Goal: Task Accomplishment & Management: Manage account settings

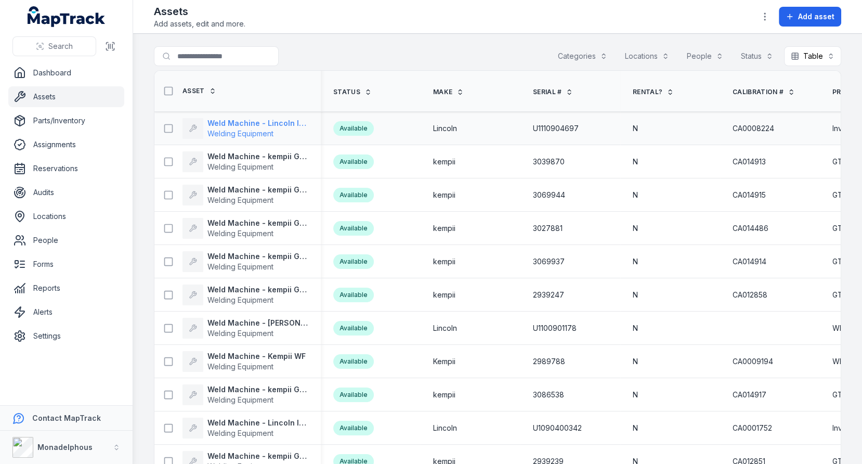
click at [220, 118] on strong "Weld Machine - Lincoln Inverter" at bounding box center [257, 123] width 101 height 10
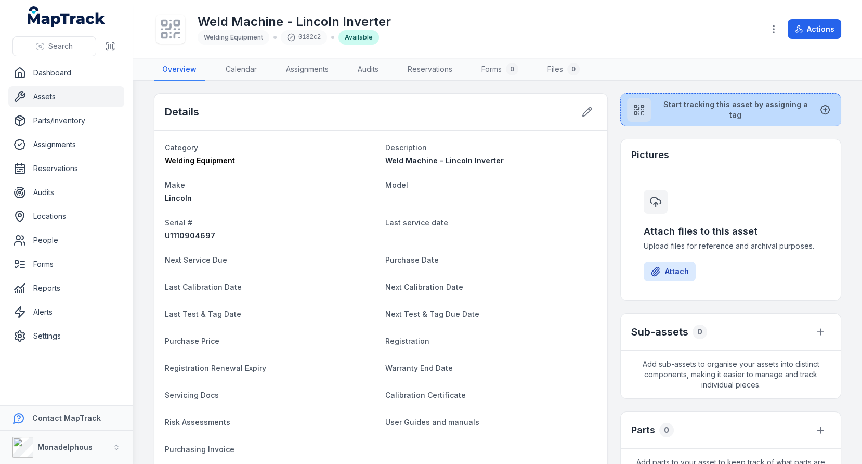
click at [657, 96] on button "Start tracking this asset by assigning a tag" at bounding box center [730, 109] width 221 height 33
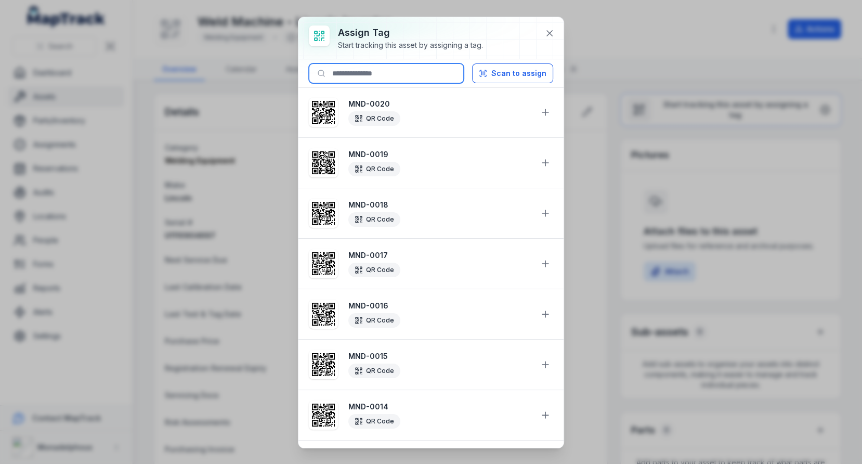
click at [409, 67] on input at bounding box center [386, 73] width 155 height 20
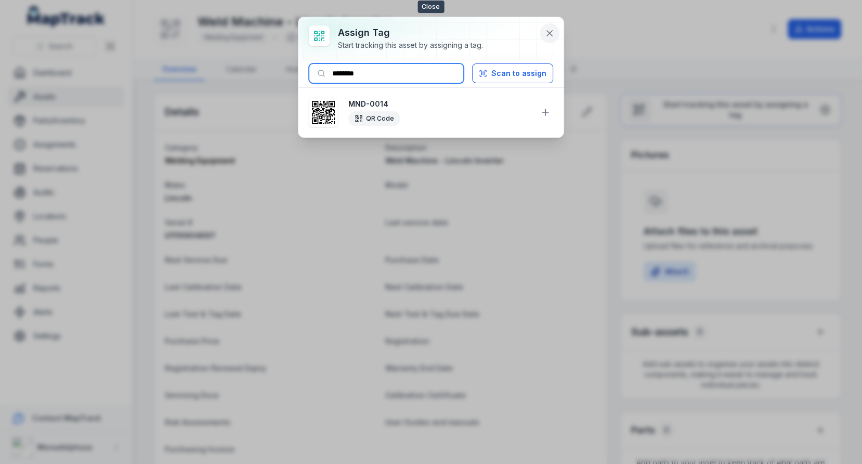
type input "********"
click at [550, 34] on icon at bounding box center [549, 33] width 5 height 5
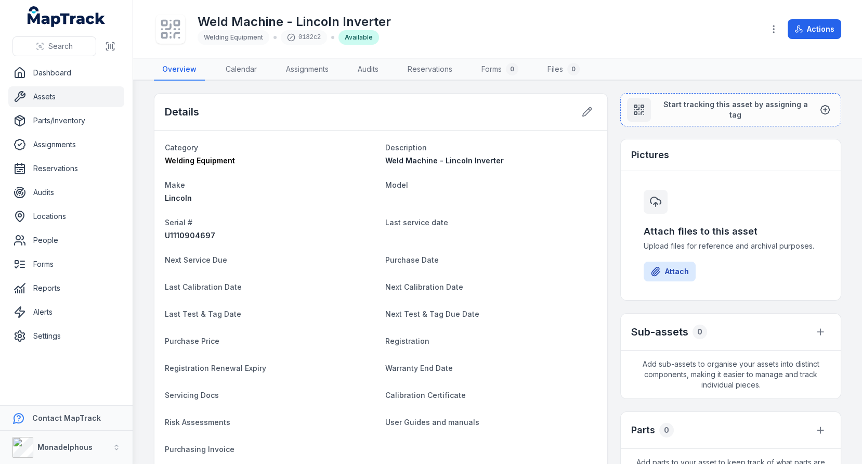
click at [163, 29] on icon at bounding box center [170, 29] width 23 height 23
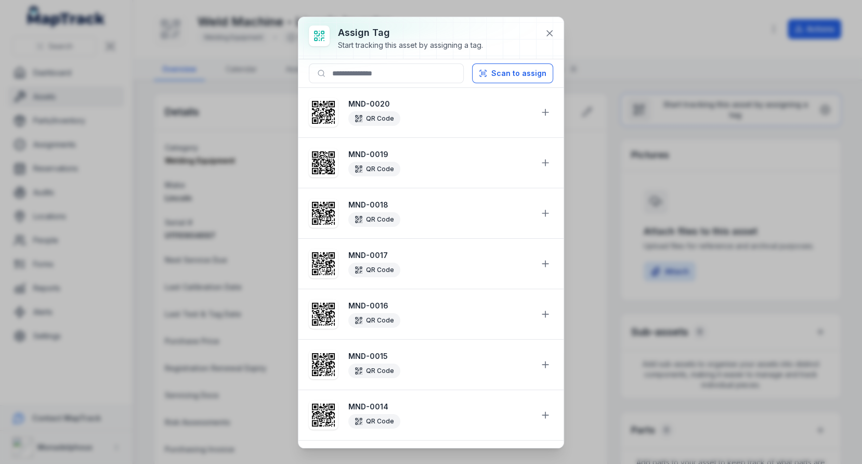
click at [558, 27] on div at bounding box center [430, 38] width 265 height 42
click at [554, 29] on icon at bounding box center [549, 33] width 10 height 10
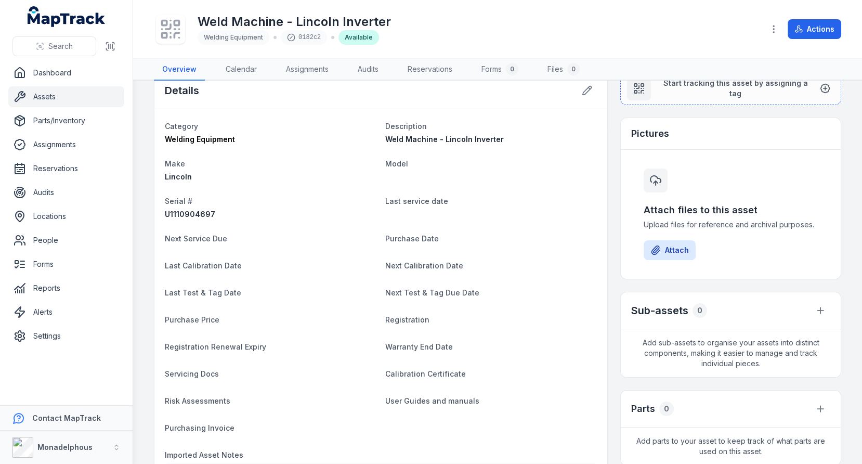
scroll to position [104, 0]
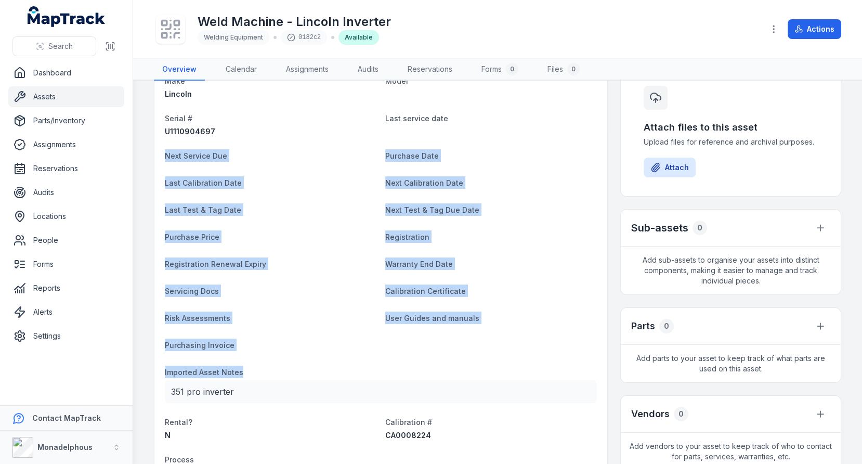
drag, startPoint x: 248, startPoint y: 373, endPoint x: 163, endPoint y: 157, distance: 232.4
click at [163, 157] on div "Category Welding Equipment Description Weld Machine - Lincoln Inverter Make Lin…" at bounding box center [380, 258] width 453 height 462
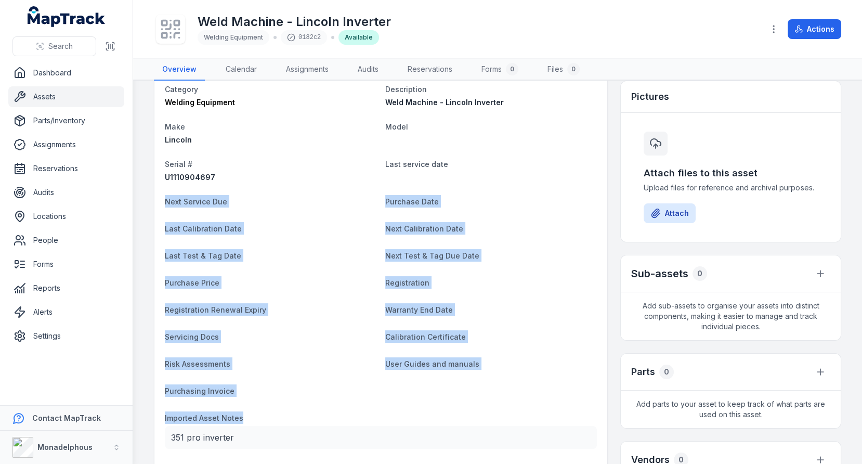
scroll to position [52, 0]
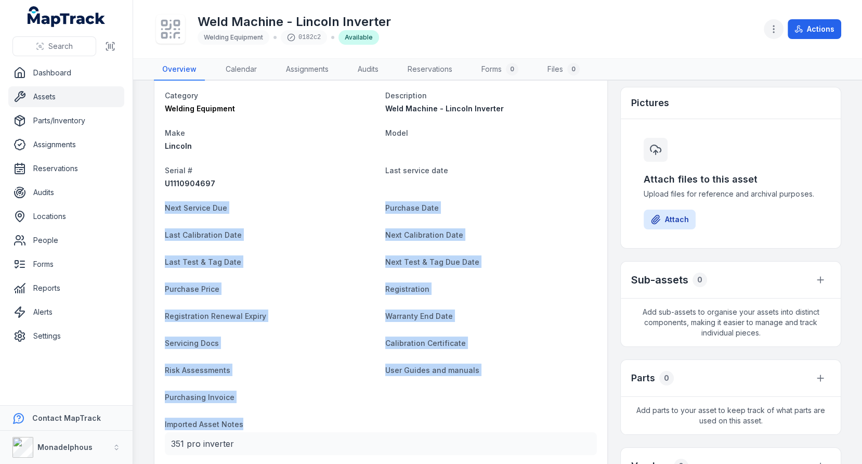
click at [770, 28] on icon "button" at bounding box center [773, 29] width 10 height 10
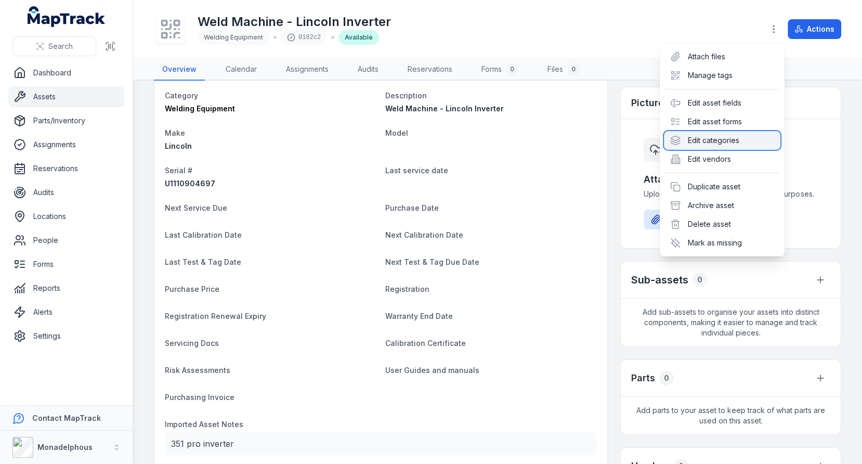
click at [708, 138] on div "Edit categories" at bounding box center [722, 140] width 116 height 19
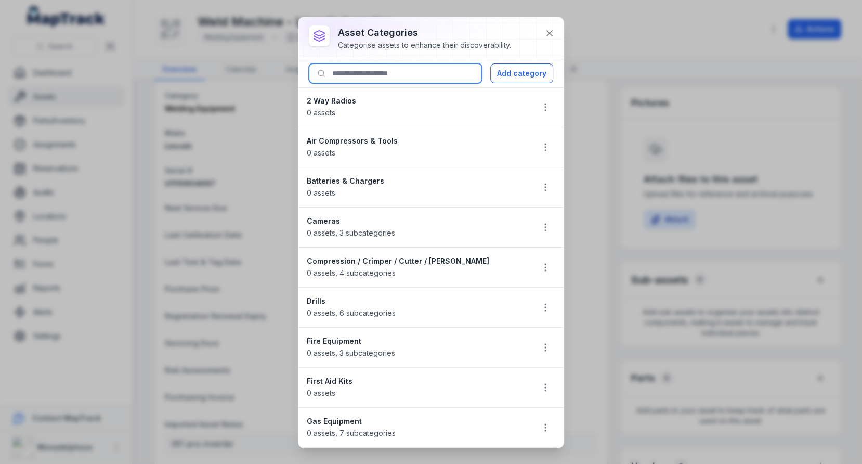
click at [430, 68] on input at bounding box center [395, 73] width 173 height 20
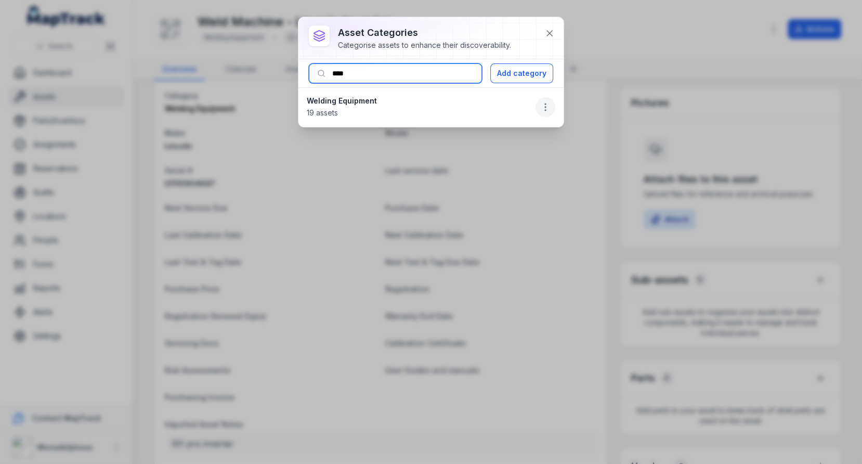
type input "****"
click at [550, 111] on icon "button" at bounding box center [545, 107] width 10 height 10
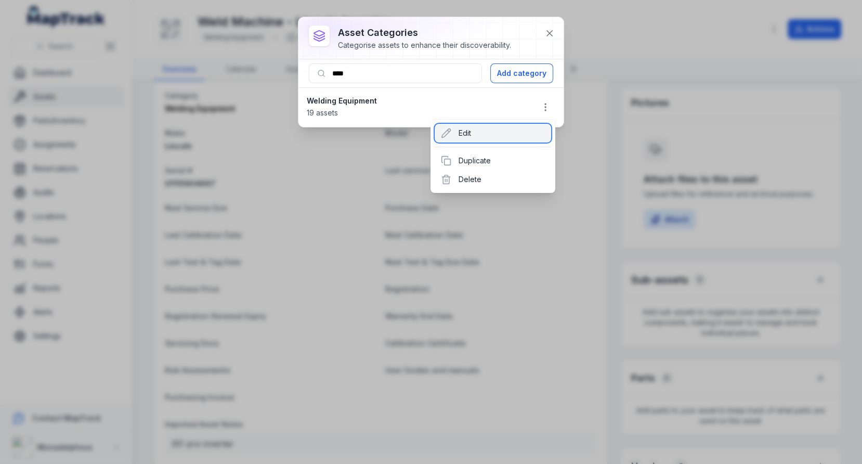
click at [495, 138] on div "Edit" at bounding box center [493, 133] width 116 height 19
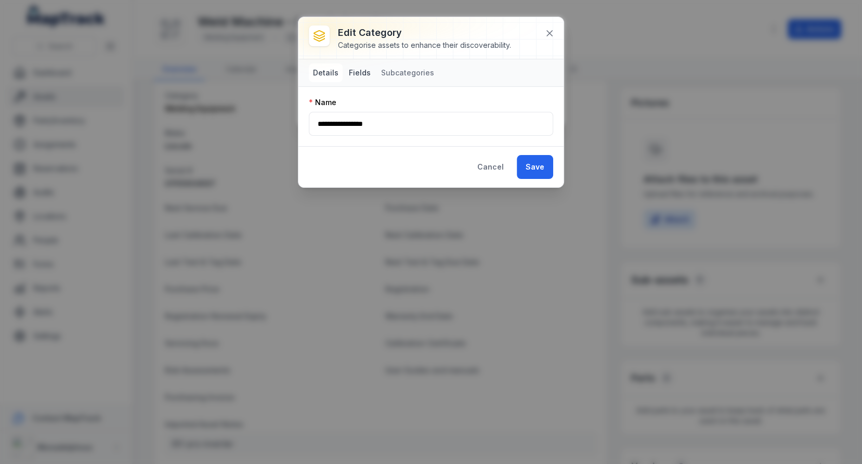
click at [362, 75] on button "Fields" at bounding box center [360, 72] width 30 height 19
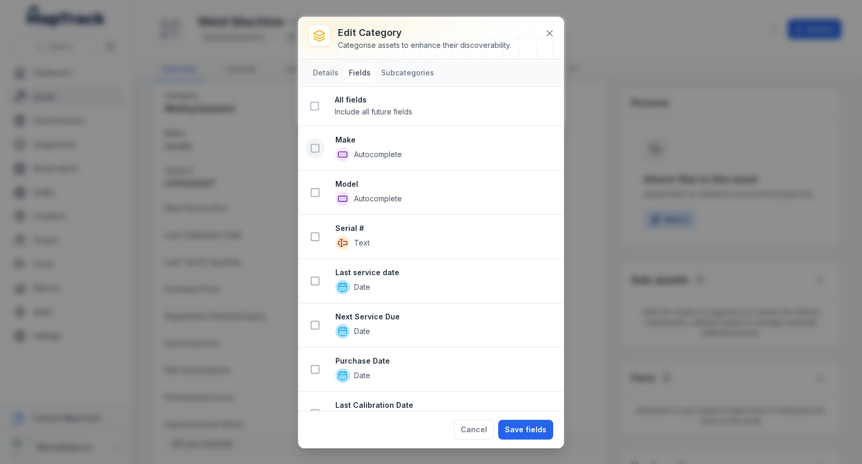
click at [318, 149] on rect at bounding box center [315, 148] width 8 height 8
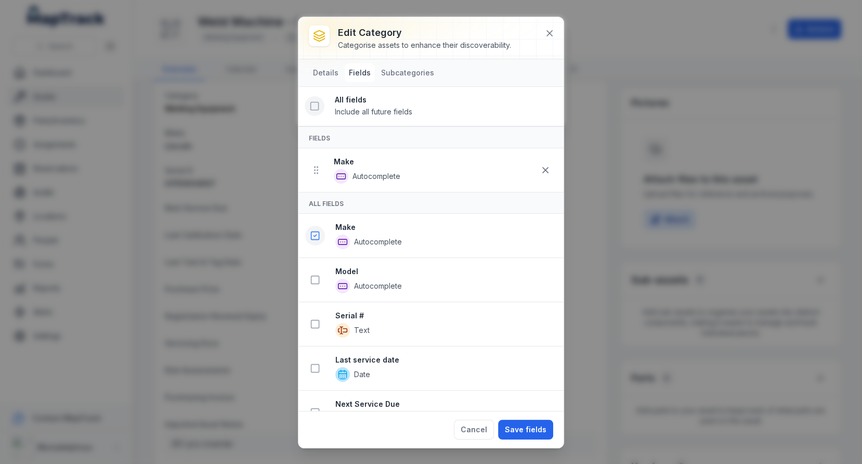
click at [321, 110] on button at bounding box center [315, 106] width 20 height 20
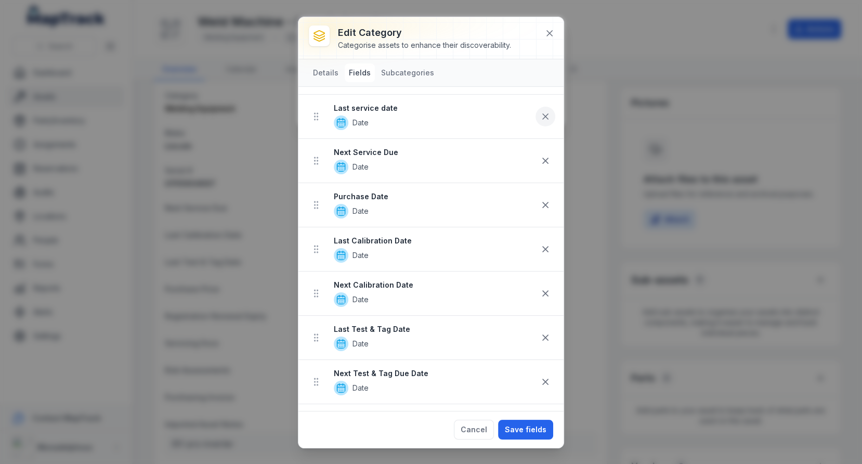
scroll to position [216, 0]
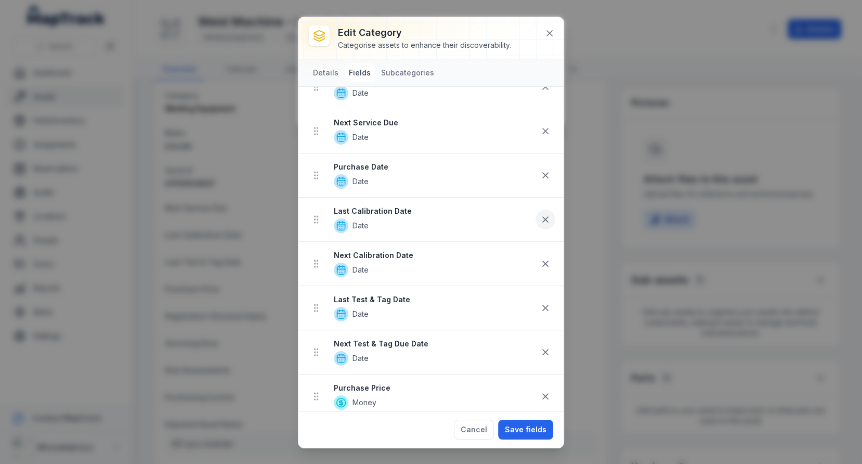
click at [544, 217] on icon at bounding box center [545, 219] width 5 height 5
click at [546, 254] on button at bounding box center [545, 264] width 20 height 20
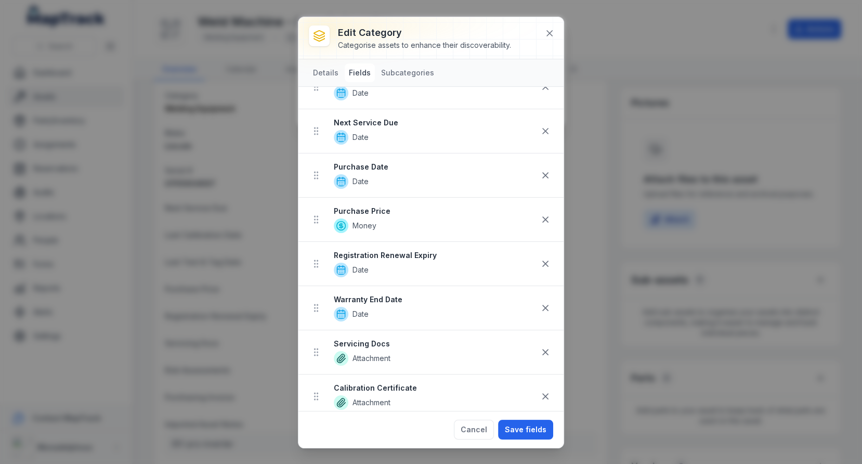
click at [546, 254] on button at bounding box center [545, 264] width 20 height 20
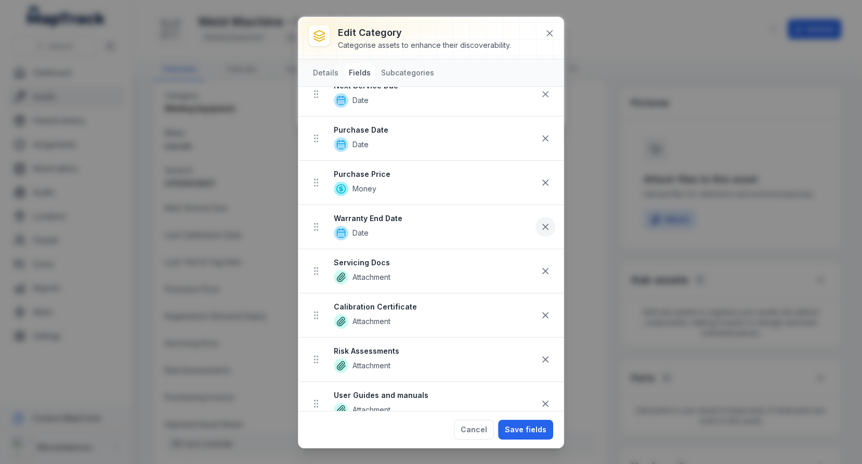
scroll to position [307, 0]
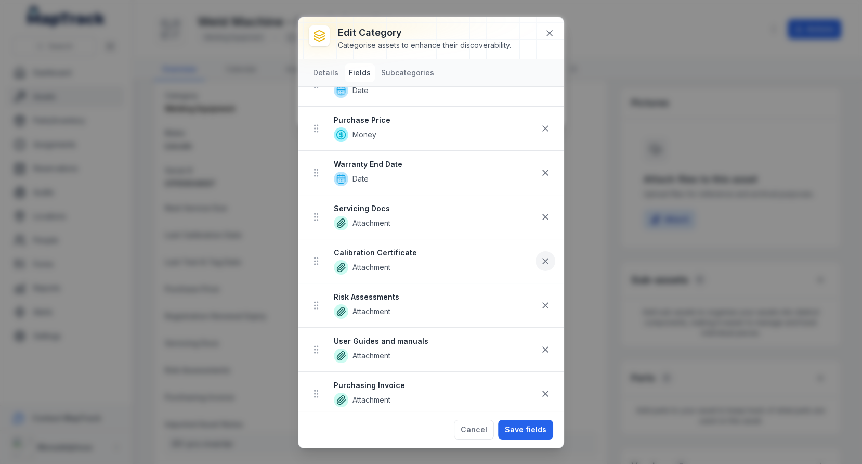
click at [546, 251] on button at bounding box center [545, 261] width 20 height 20
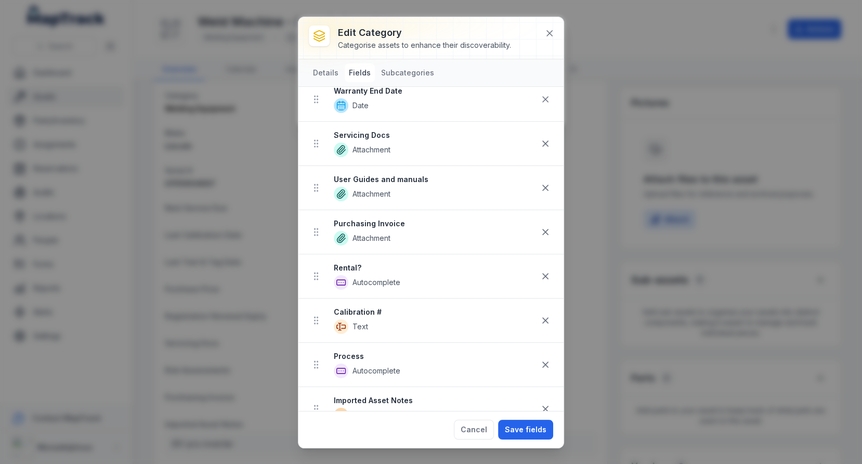
scroll to position [475, 0]
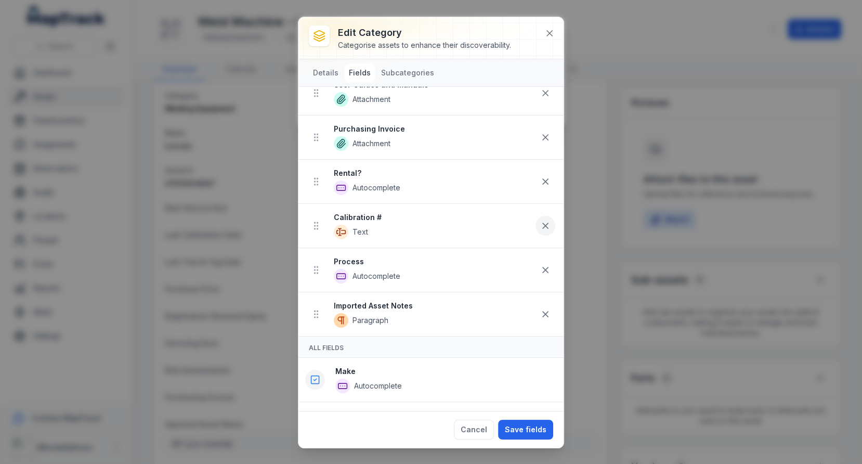
click at [548, 220] on icon at bounding box center [545, 225] width 10 height 10
click at [520, 424] on button "Save fields" at bounding box center [525, 429] width 55 height 20
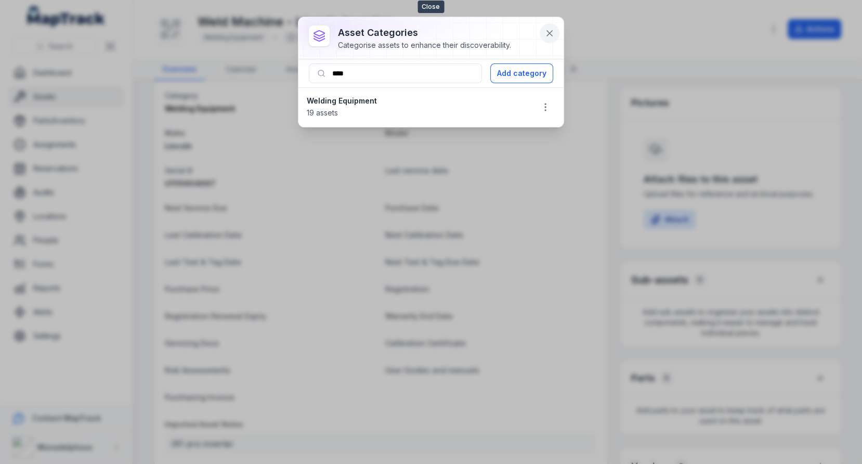
click at [549, 33] on icon at bounding box center [549, 33] width 5 height 5
